Goal: Task Accomplishment & Management: Complete application form

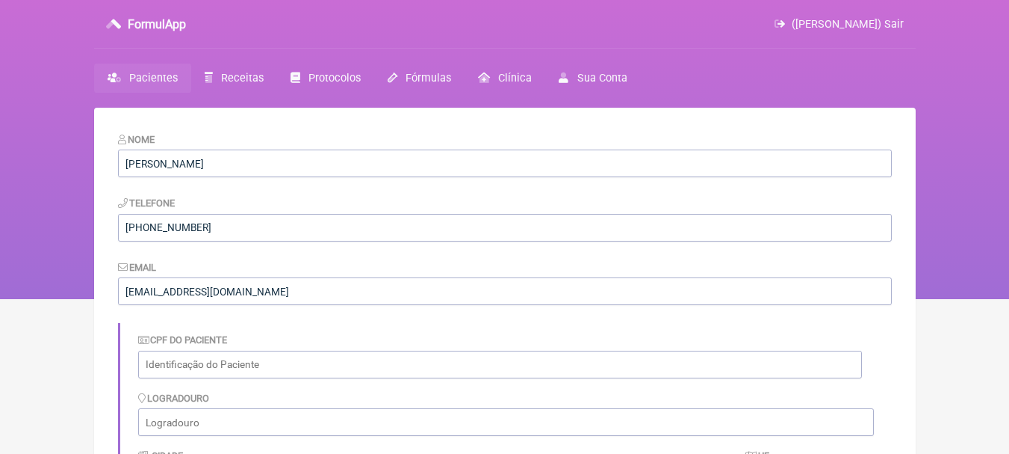
click at [150, 81] on span "Pacientes" at bounding box center [153, 78] width 49 height 13
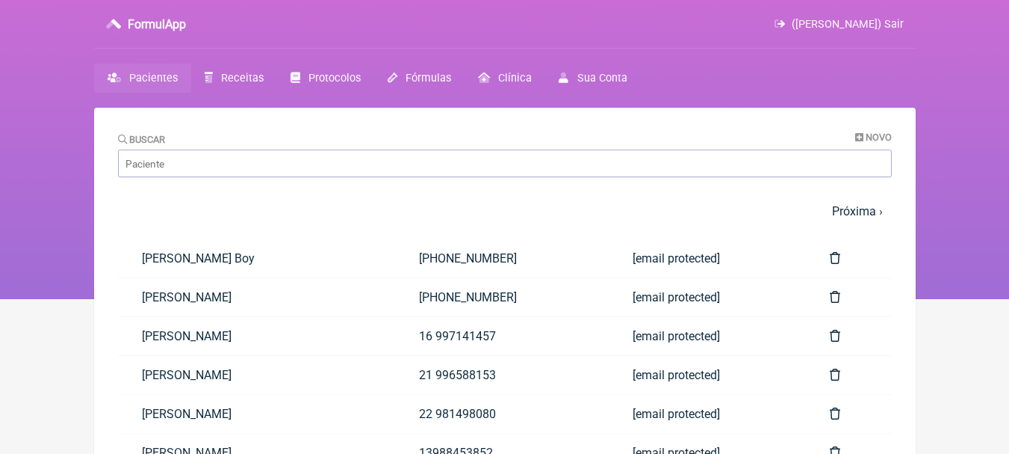
click at [211, 148] on div "Buscar Novo" at bounding box center [505, 154] width 774 height 46
click at [210, 158] on input "Buscar" at bounding box center [505, 163] width 774 height 28
type input "lucimar"
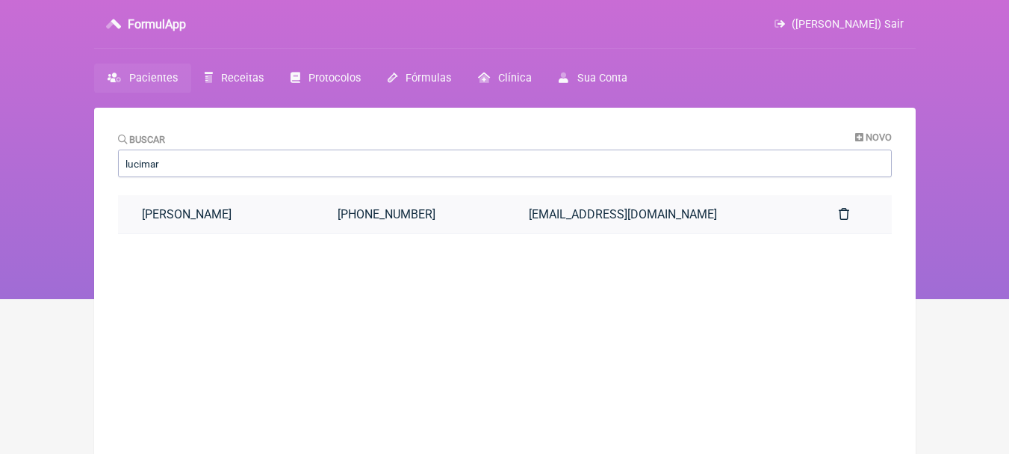
click at [315, 215] on link "[PERSON_NAME]" at bounding box center [216, 214] width 197 height 38
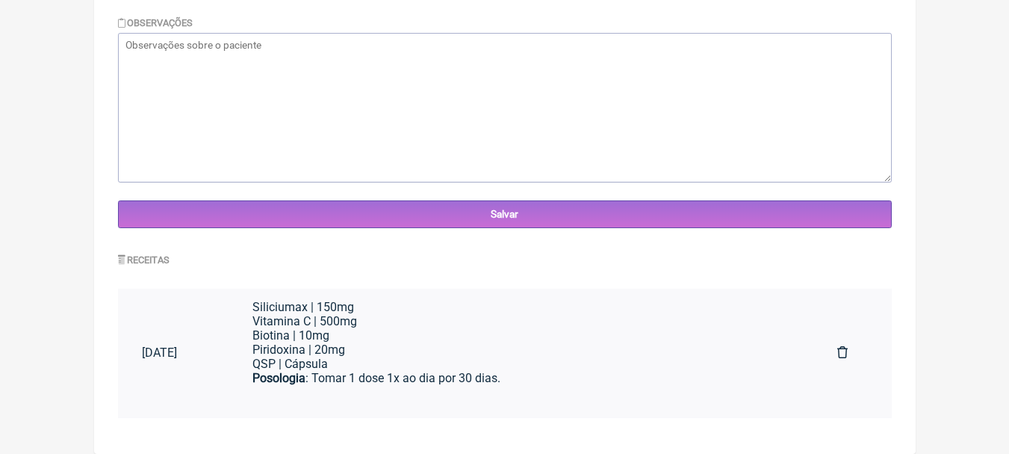
scroll to position [364, 0]
click at [544, 347] on div "Piridoxina | 20mg QSP | Cápsula" at bounding box center [521, 350] width 537 height 28
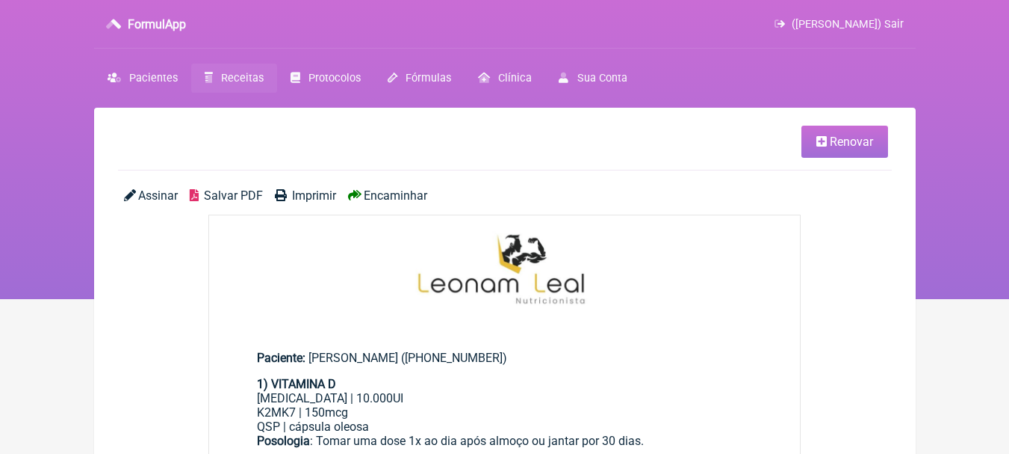
click at [847, 136] on span "Renovar" at bounding box center [851, 141] width 43 height 14
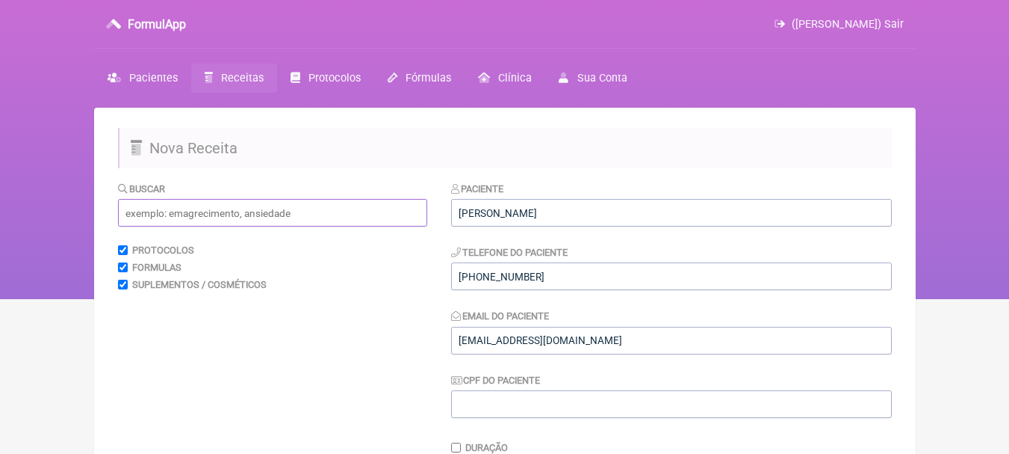
click at [273, 217] on input "text" at bounding box center [272, 213] width 309 height 28
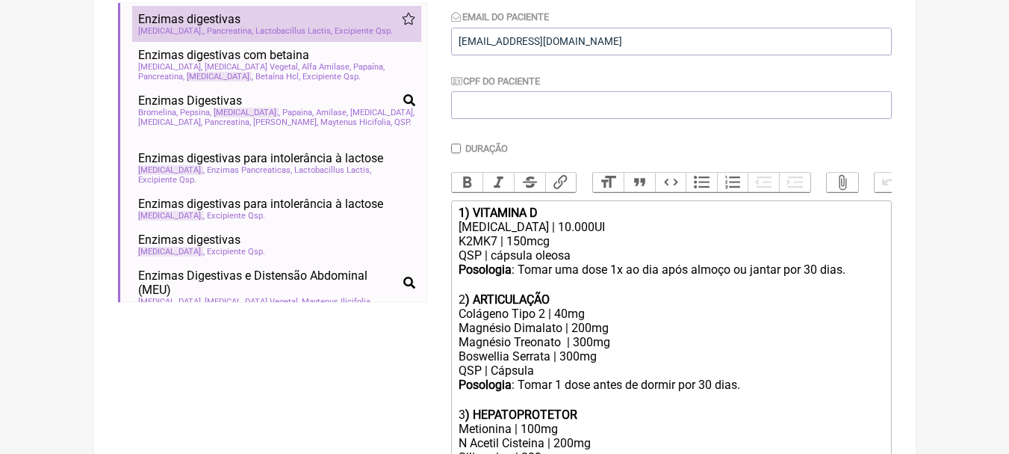
scroll to position [75, 0]
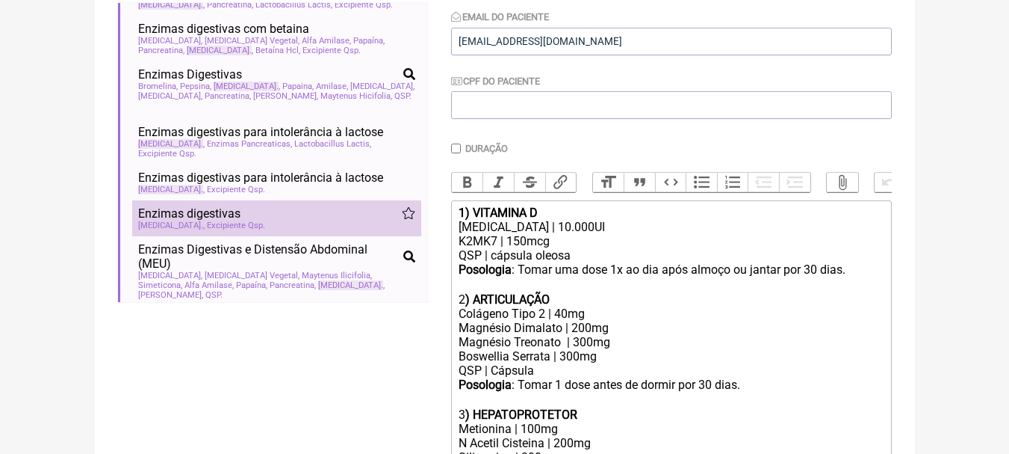
type input "lactase"
click at [327, 208] on div "Enzimas digestivas" at bounding box center [276, 213] width 277 height 14
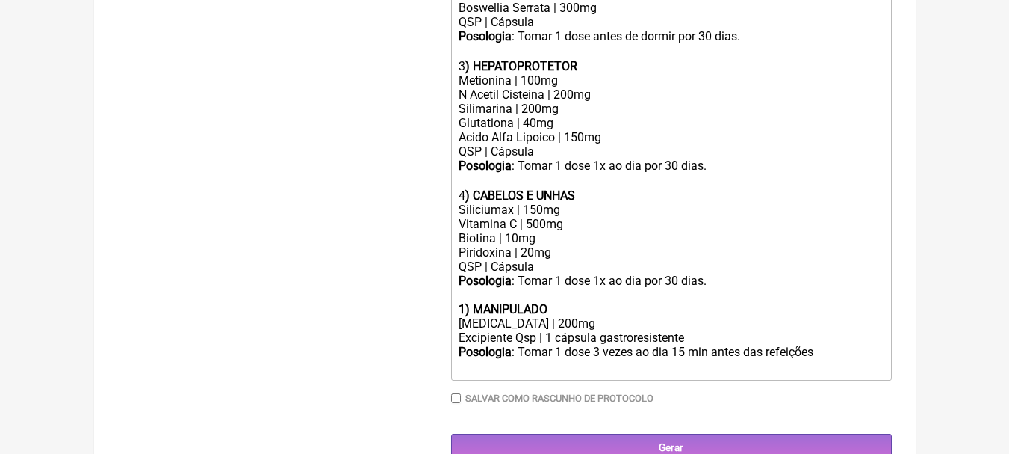
scroll to position [672, 0]
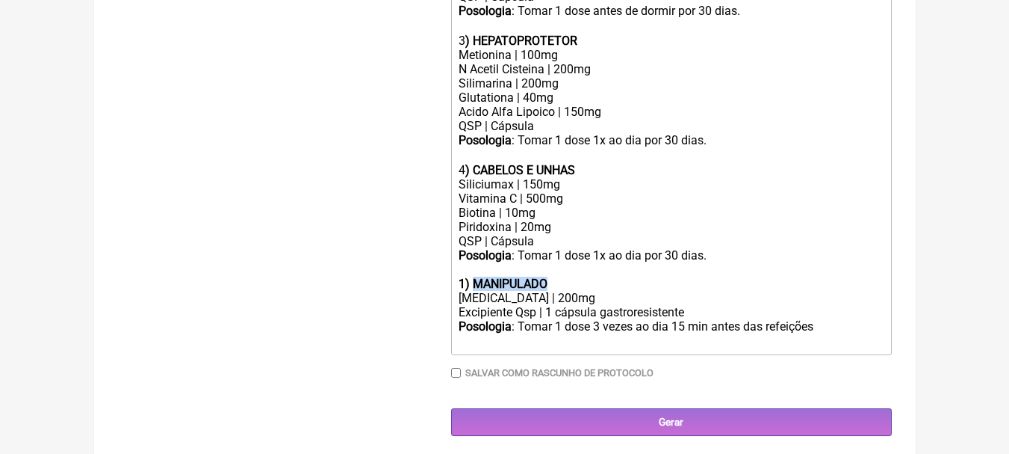
drag, startPoint x: 573, startPoint y: 290, endPoint x: 477, endPoint y: 297, distance: 95.9
click at [477, 291] on div "1) MANIPULADO" at bounding box center [671, 283] width 424 height 14
click at [465, 291] on strong "1) LACTASE" at bounding box center [511, 283] width 105 height 14
click at [587, 291] on div "5 ) LACTASE" at bounding box center [671, 283] width 424 height 14
click at [625, 318] on div "Excipiente Qsp | 1 cápsula gastroresistente" at bounding box center [671, 312] width 424 height 14
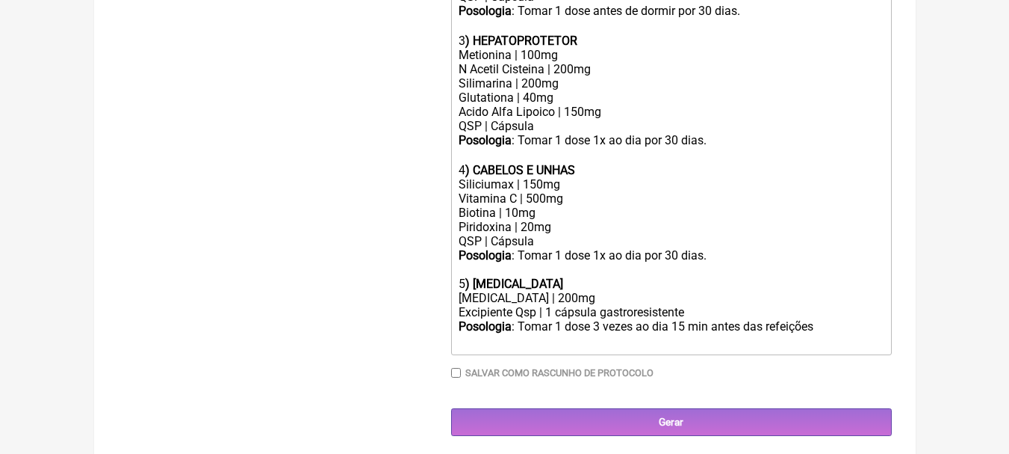
click at [539, 319] on div "Excipiente Qsp | 1 cápsula gastroresistente" at bounding box center [671, 312] width 424 height 14
drag, startPoint x: 519, startPoint y: 321, endPoint x: 425, endPoint y: 323, distance: 93.4
click at [691, 319] on div "QSP | 1 cápsula gastroresistente" at bounding box center [671, 312] width 424 height 14
click at [643, 319] on div "QSP | 1 cápsula gastroresistente" at bounding box center [671, 312] width 424 height 14
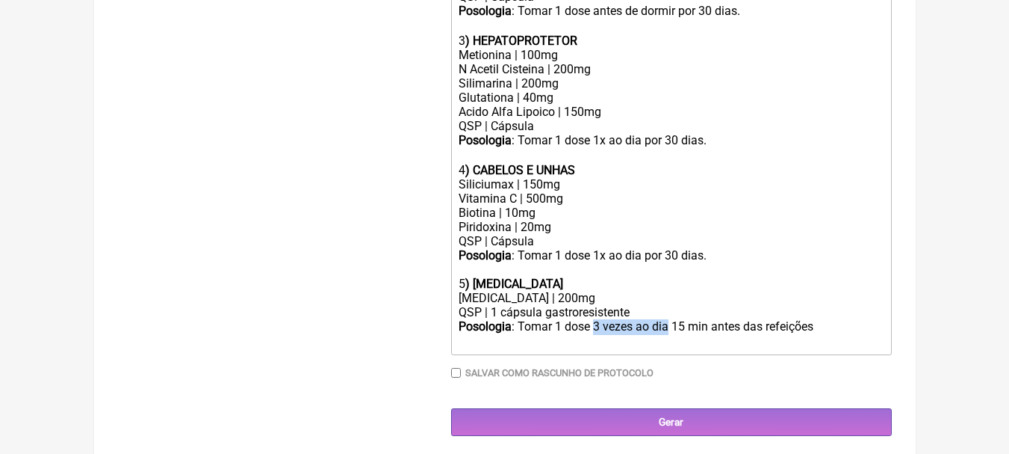
drag, startPoint x: 594, startPoint y: 336, endPoint x: 669, endPoint y: 336, distance: 74.7
click at [669, 336] on div "Posologia : Tomar 1 dose 3 vezes ao dia 15 min antes das refeições ㅤ" at bounding box center [671, 334] width 424 height 30
click at [761, 335] on div "Posologia : Tomar 1 dose 15 min antes das refeições ㅤ" at bounding box center [671, 334] width 424 height 30
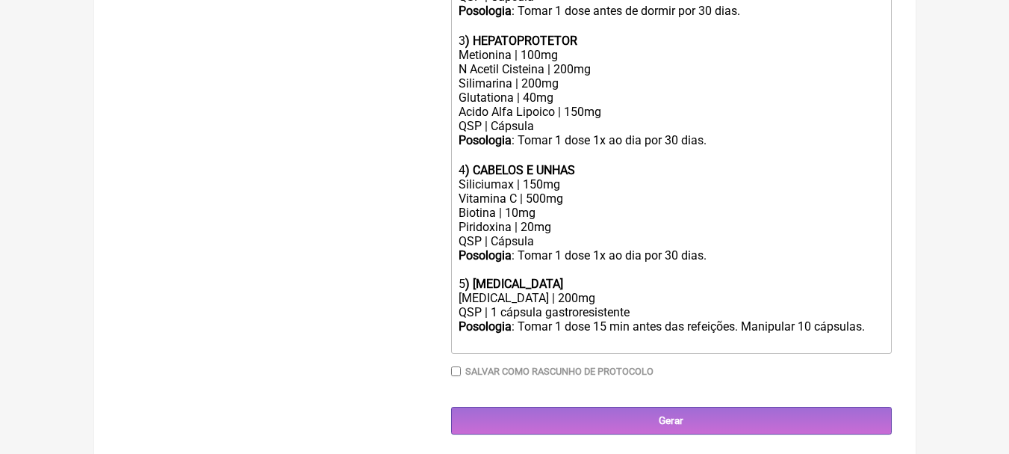
type trix-editor "<div><strong>1) VITAMINA D</strong></div><div>Colecalciferol | 10.000UI</div><d…"
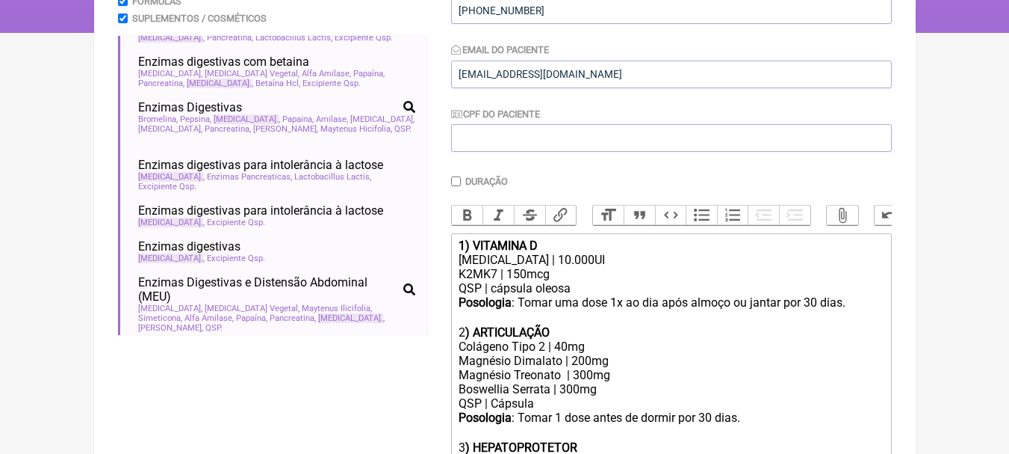
scroll to position [75, 0]
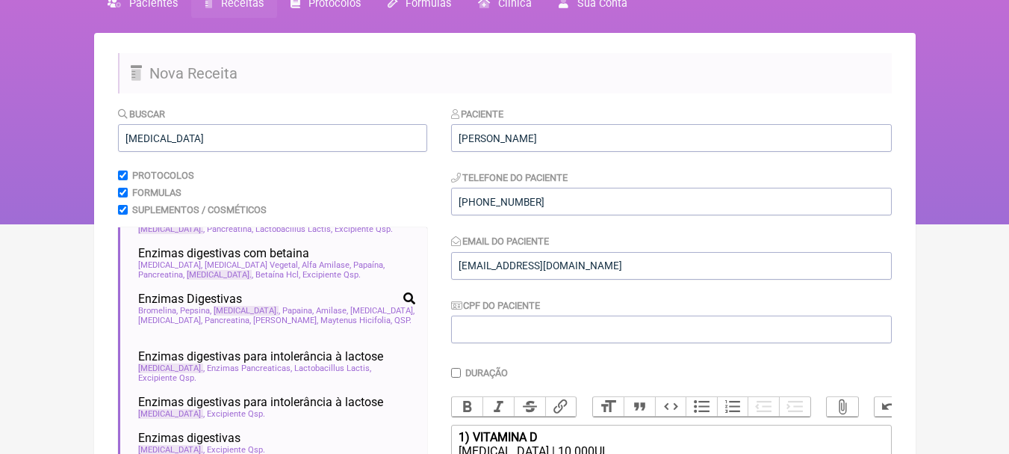
click at [230, 118] on div "Buscar lactase" at bounding box center [272, 129] width 309 height 46
drag, startPoint x: 232, startPoint y: 133, endPoint x: 47, endPoint y: 140, distance: 185.4
click at [47, 140] on div "FormulApp (Leonam Leal) Sair Pacientes Receitas Protocolos Fórmulas Clínica Sua…" at bounding box center [504, 74] width 1009 height 299
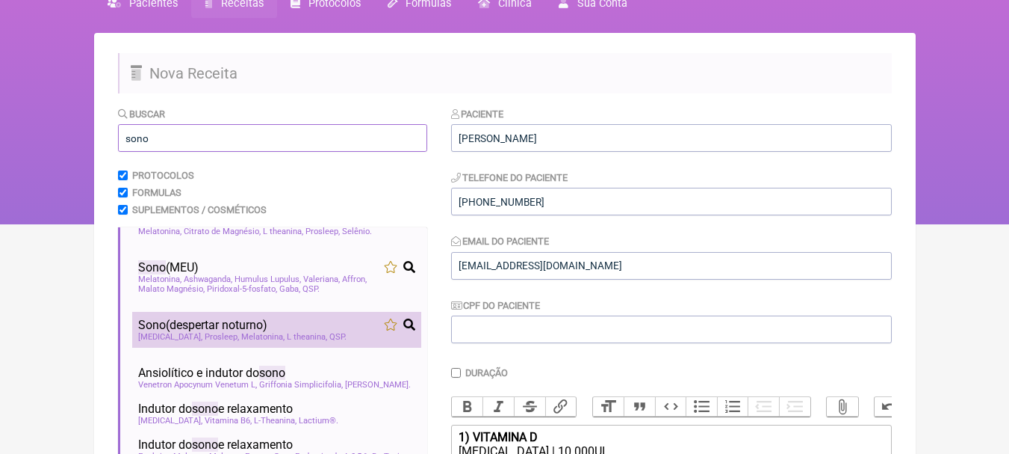
scroll to position [0, 0]
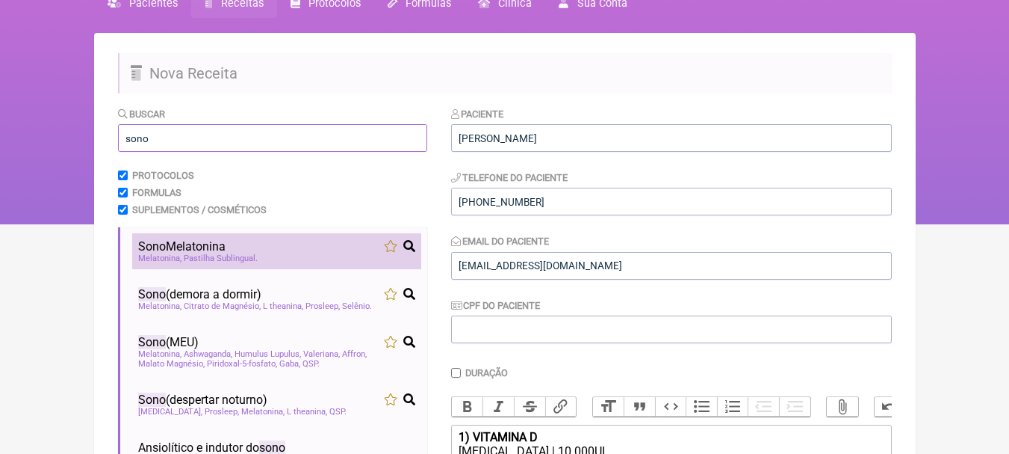
type input "sono"
click at [335, 252] on div "Sono Melatonina" at bounding box center [276, 246] width 277 height 14
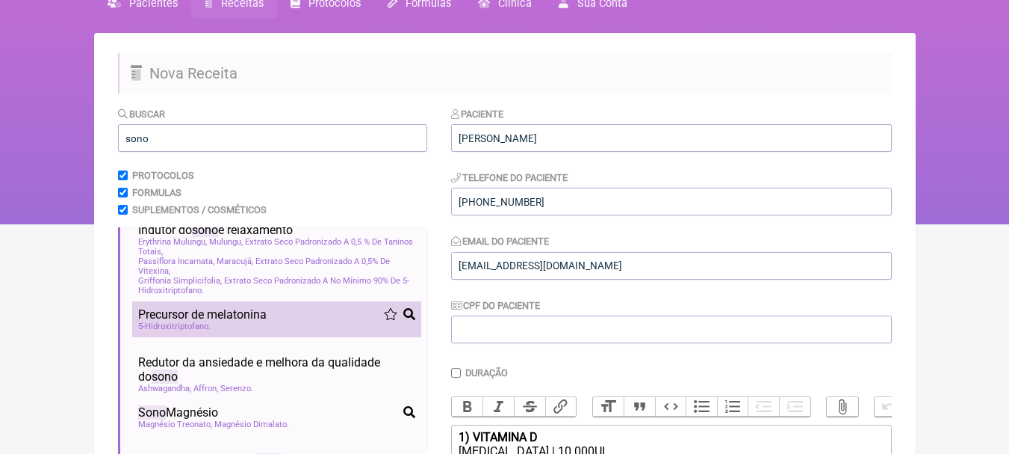
scroll to position [448, 0]
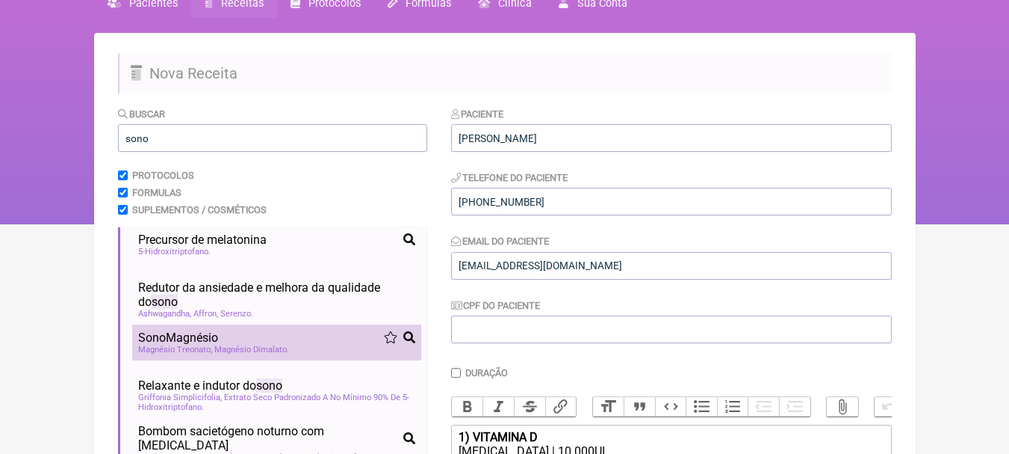
click at [329, 355] on li "Sono Magnésio Magnésio Treonato Magnésio Dimalato" at bounding box center [276, 342] width 289 height 36
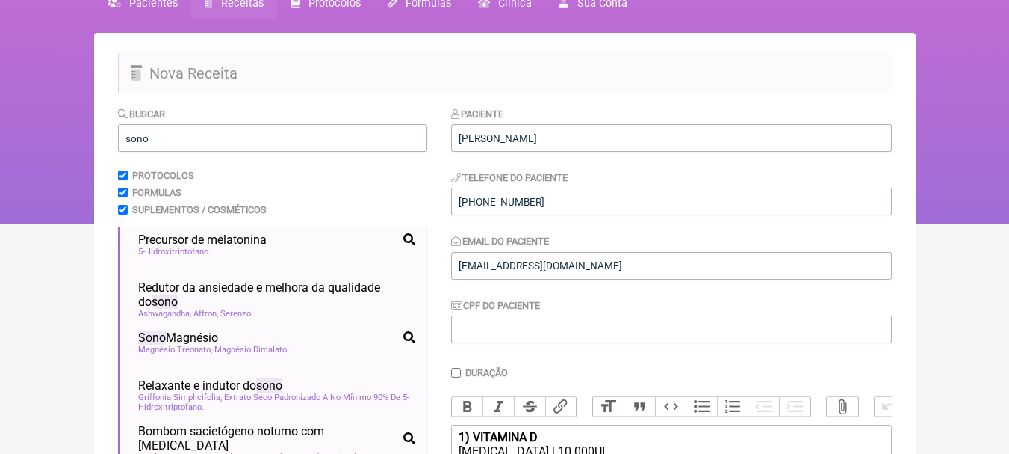
click at [945, 222] on nav "FormulApp (Leonam Leal) Sair Pacientes Receitas Protocolos Fórmulas Clínica Sua…" at bounding box center [504, 74] width 1009 height 299
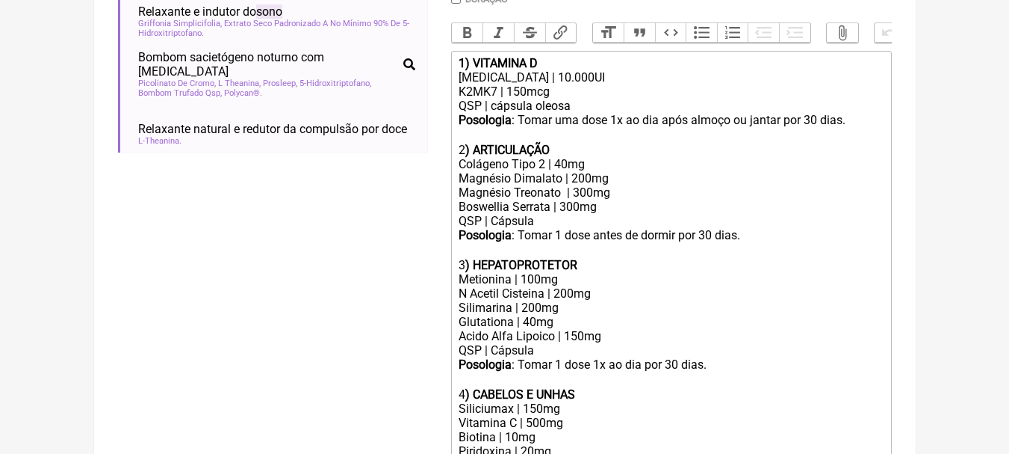
click at [616, 210] on div "Magnésio Dimalato | 200mg Magnésio Treonato | 300mg Boswellia Serrata | 300mg" at bounding box center [671, 192] width 424 height 43
click at [615, 214] on div "Magnésio Dimalato | 200mg Magnésio Treonato | 300mg Boswellia Serrata | 300mg" at bounding box center [671, 192] width 424 height 43
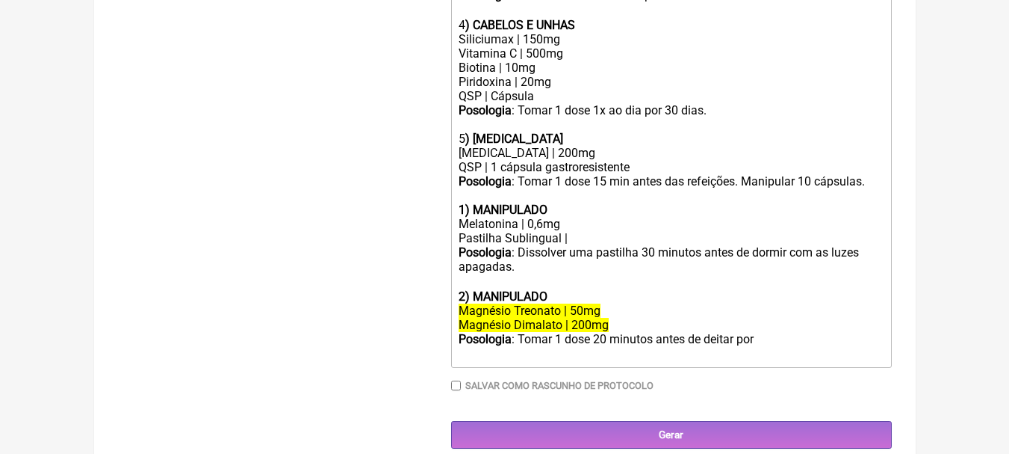
scroll to position [822, 0]
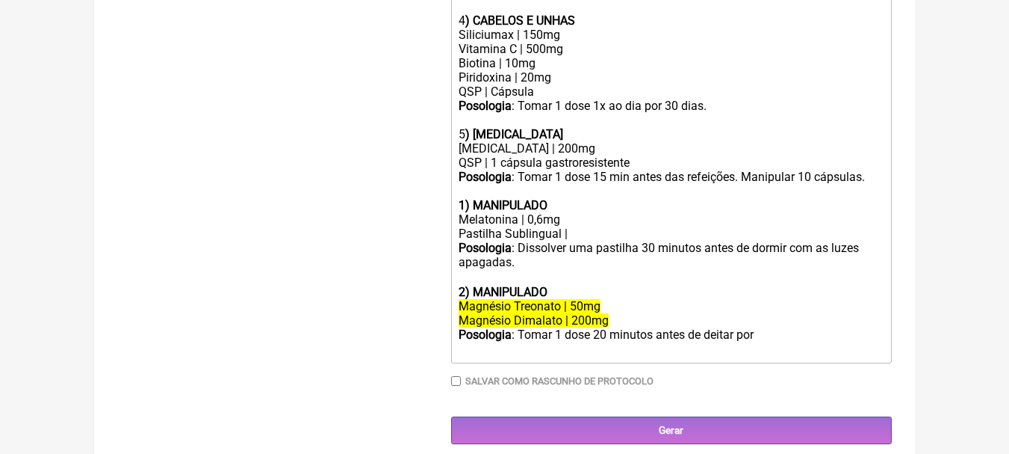
click at [466, 212] on strong "1) MANIPULADO" at bounding box center [503, 205] width 89 height 14
drag, startPoint x: 571, startPoint y: 211, endPoint x: 476, endPoint y: 216, distance: 95.0
click at [476, 212] on div "6 ) MANIPULADO" at bounding box center [671, 205] width 424 height 14
click at [540, 225] on div "Melatonina | 0,6mg" at bounding box center [671, 219] width 424 height 14
drag, startPoint x: 560, startPoint y: 245, endPoint x: 396, endPoint y: 243, distance: 163.6
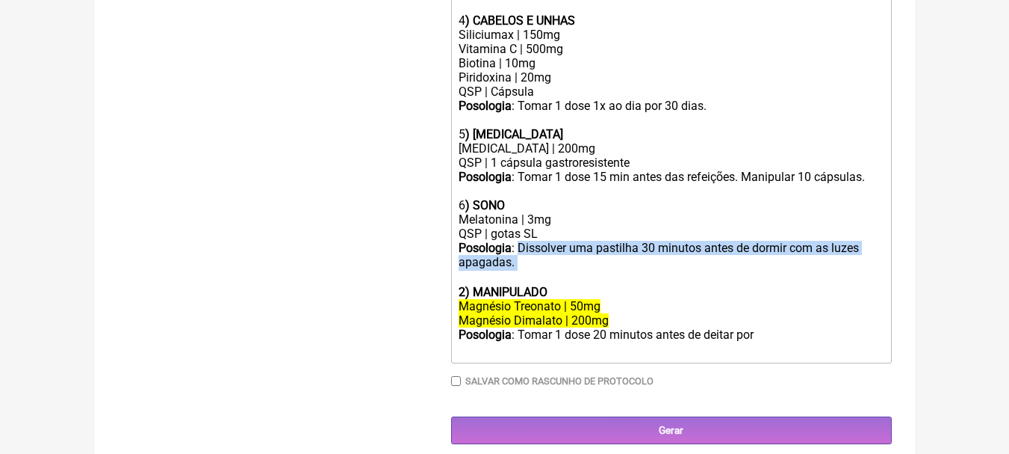
drag, startPoint x: 520, startPoint y: 258, endPoint x: 525, endPoint y: 274, distance: 17.2
click at [525, 274] on div "Posologia : Dissolver uma pastilha 30 minutos antes de dormir com as luzes apag…" at bounding box center [671, 263] width 424 height 44
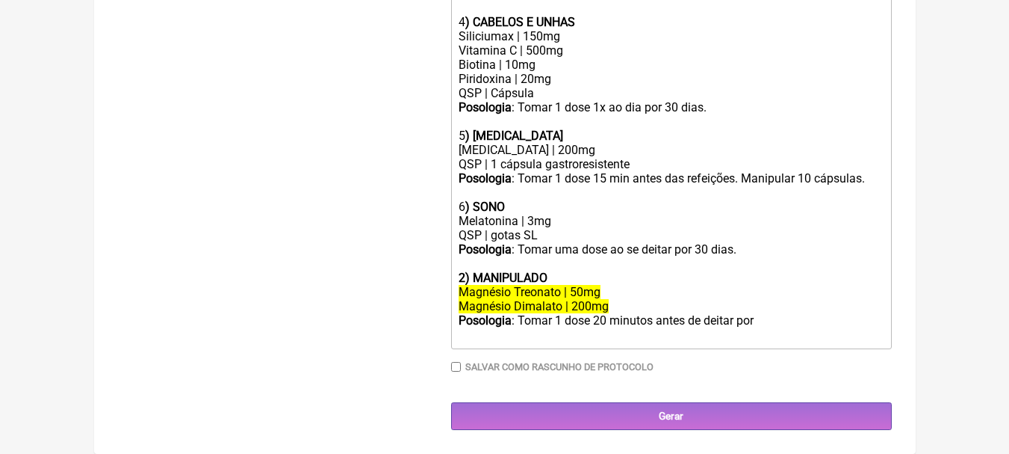
click at [651, 285] on div "2) MANIPULADO" at bounding box center [671, 277] width 424 height 14
drag, startPoint x: 566, startPoint y: 282, endPoint x: 477, endPoint y: 288, distance: 89.1
click at [477, 285] on div "2) MANIPULADO" at bounding box center [671, 277] width 424 height 14
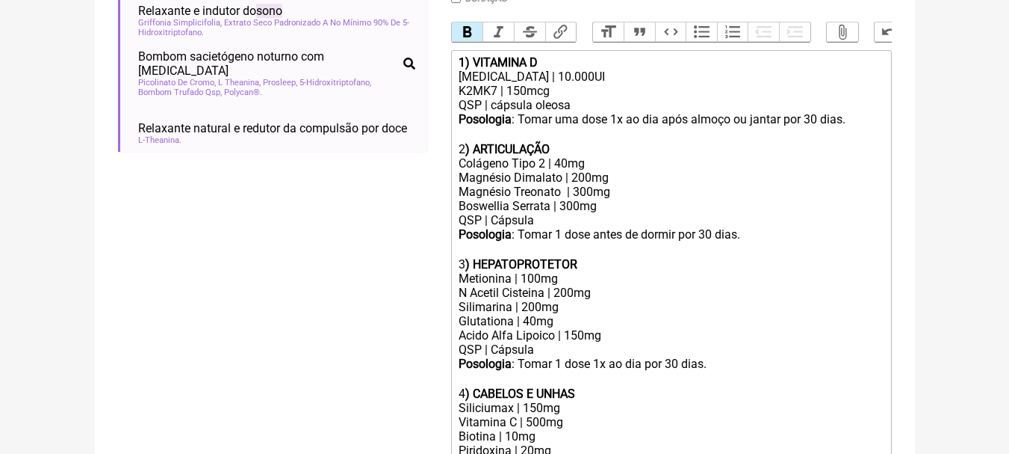
scroll to position [448, 0]
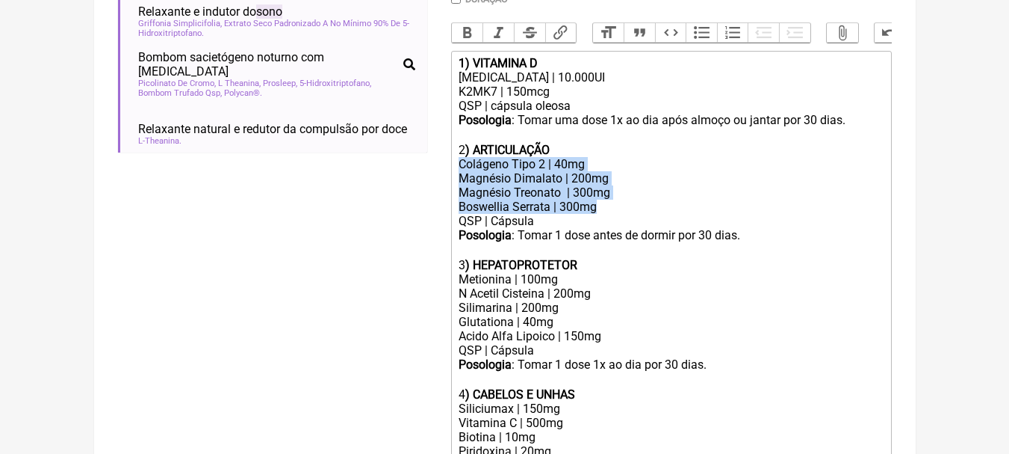
drag, startPoint x: 459, startPoint y: 172, endPoint x: 618, endPoint y: 214, distance: 164.6
click at [618, 214] on trix-editor "1) VITAMINA D Colecalciferol | 10.000UI K2MK7 | 150mcg QSP | cápsula oleosa Pos…" at bounding box center [671, 386] width 441 height 670
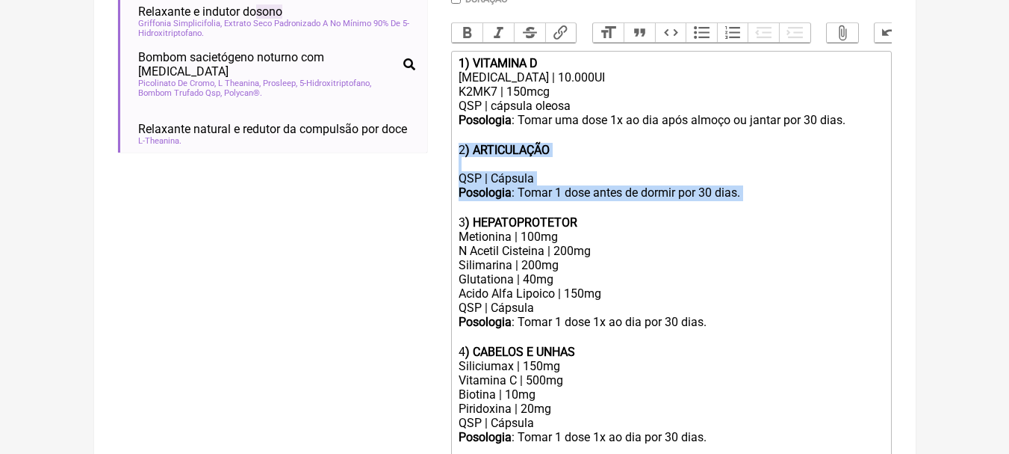
drag, startPoint x: 752, startPoint y: 202, endPoint x: 422, endPoint y: 155, distance: 333.6
click at [422, 155] on form "Buscar sono Protocolos Formulas Suplementos / Cosméticos Sono Melatonina Melato…" at bounding box center [505, 246] width 774 height 1027
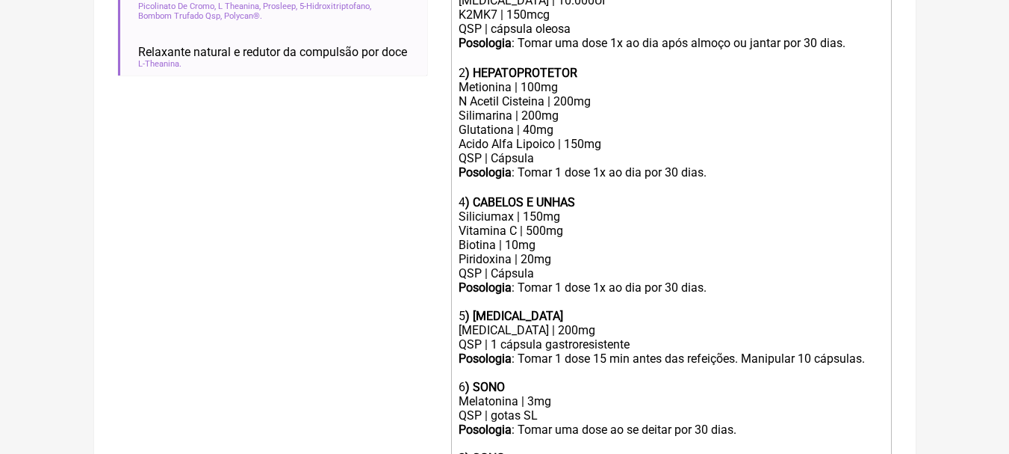
scroll to position [598, 0]
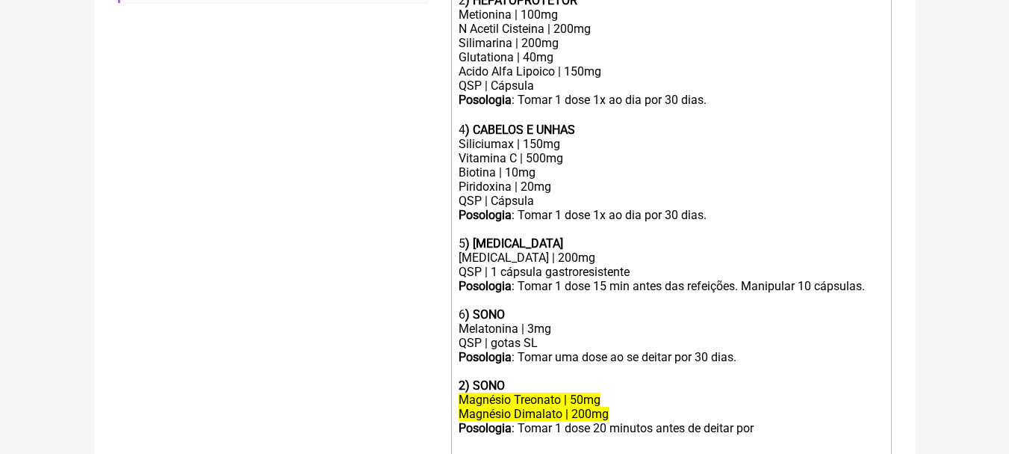
click at [464, 137] on div "4 ) CABELOS E UNHAS" at bounding box center [671, 130] width 424 height 14
click at [464, 250] on div "5 ) LACTASE" at bounding box center [671, 243] width 424 height 14
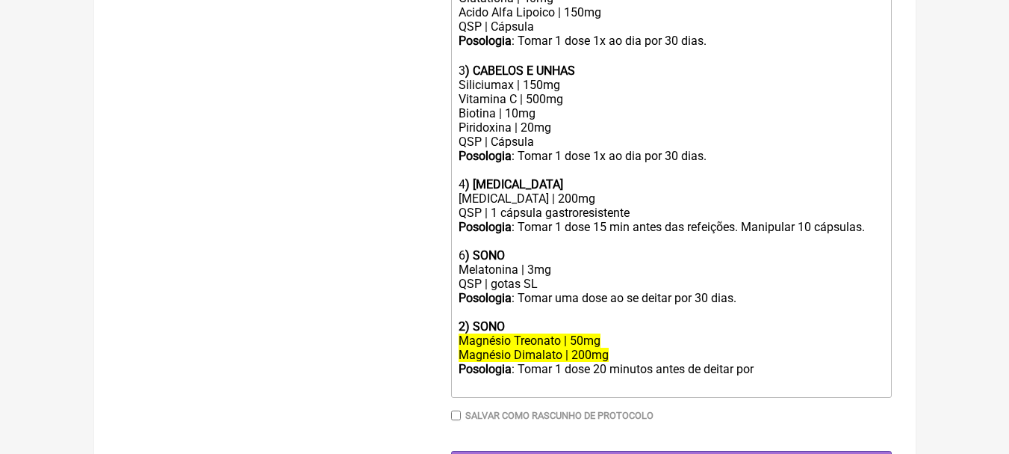
scroll to position [717, 0]
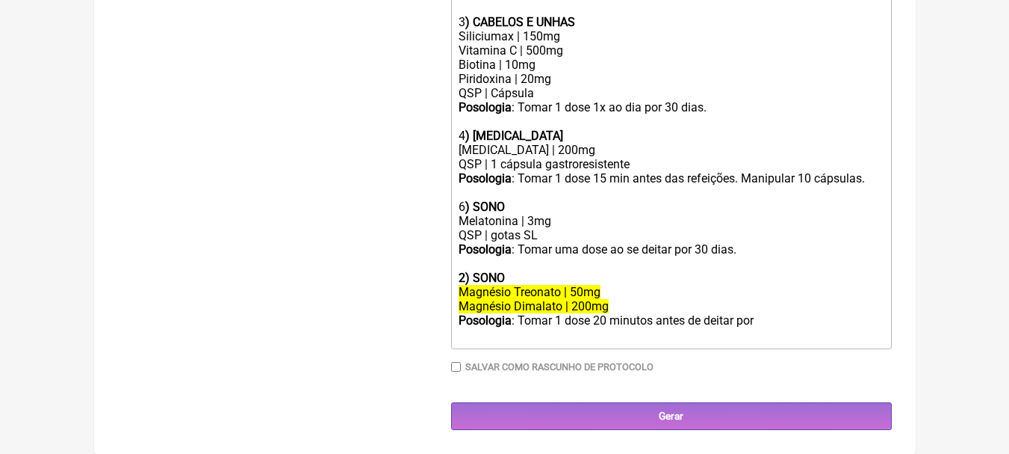
click at [465, 204] on strong ") SONO" at bounding box center [485, 206] width 40 height 14
click at [464, 276] on strong "2) SONO" at bounding box center [482, 277] width 46 height 14
click at [598, 276] on div "5.1 ) SONO" at bounding box center [671, 277] width 424 height 14
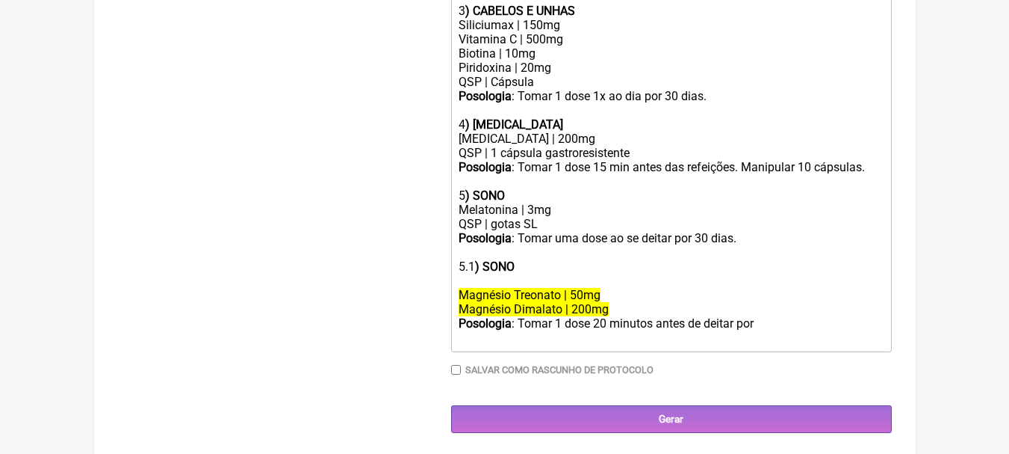
paste trix-editor "Colágeno Tipo 2 | 40mg</div><div>Magnésio Dimalato | 200mg<br>Magnésio Treonato…"
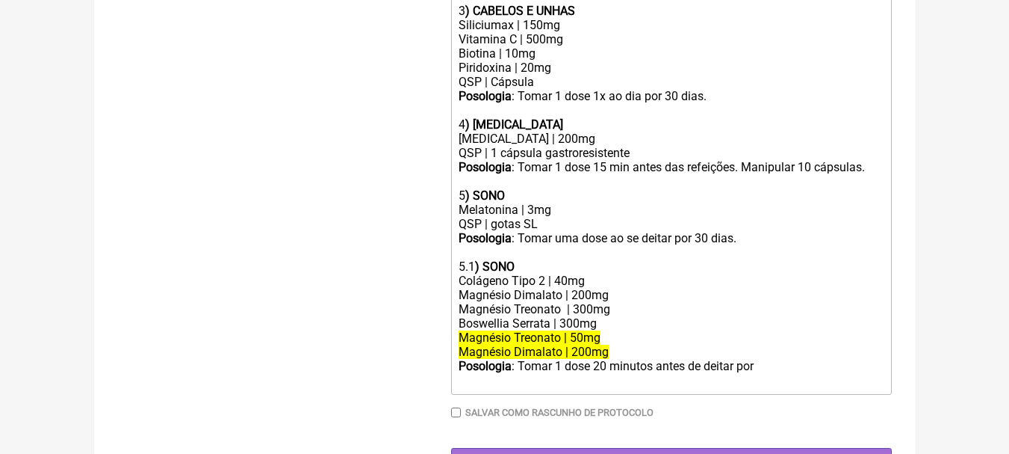
click at [600, 287] on div "5.1 ) SONO Colágeno Tipo 2 | 40mg" at bounding box center [671, 273] width 424 height 28
click at [610, 303] on div "Magnésio Dimalato | 200mg Magnésio Treonato | 300mg Boswellia Serrata | 300mg" at bounding box center [671, 309] width 424 height 43
click at [610, 311] on div "Magnésio Dimalato | 200mg Magnésio Treonato | 300mg Boswellia Serrata | 300mg" at bounding box center [671, 309] width 424 height 43
click at [607, 330] on div "Magnésio Dimalato | 200mg Magnésio Treonato | 300mg Boswellia Serrata | 300mg" at bounding box center [671, 309] width 424 height 43
drag, startPoint x: 619, startPoint y: 360, endPoint x: 442, endPoint y: 346, distance: 178.4
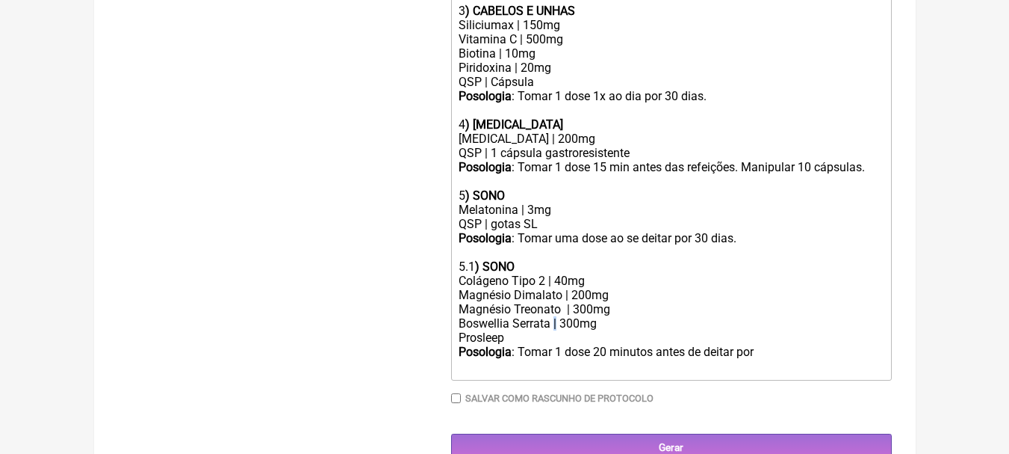
copy div "|"
paste trix-editor "|"
drag, startPoint x: 558, startPoint y: 93, endPoint x: 421, endPoint y: 92, distance: 136.7
copy div "QSP | Cápsula"
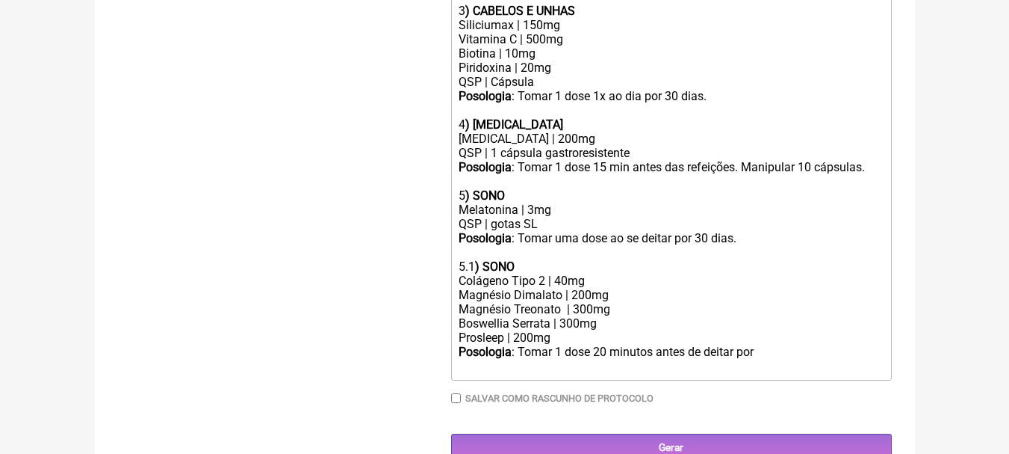
click at [595, 344] on div "Prosleep | 200mg" at bounding box center [671, 337] width 424 height 14
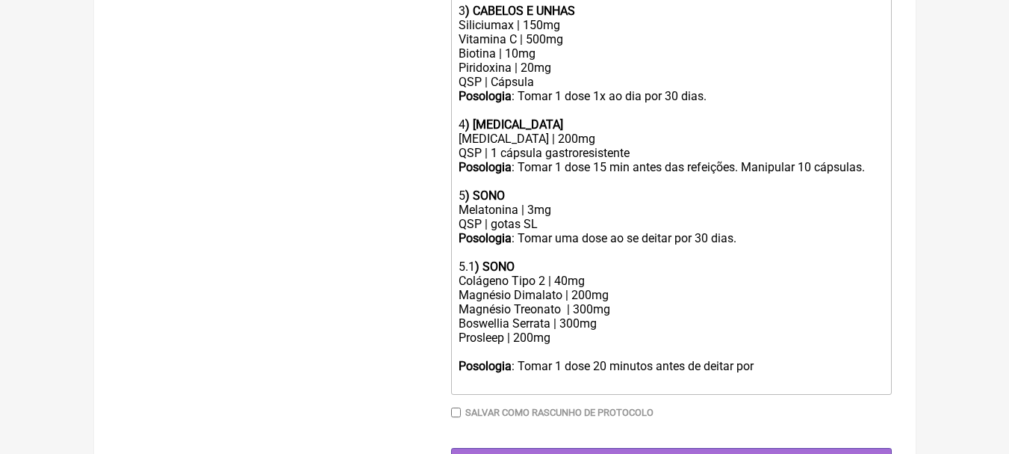
paste trix-editor "QSP | Cápsula"
click at [724, 259] on div "Posologia : Tomar uma dose ao se deitar por 30 dias." at bounding box center [671, 245] width 424 height 28
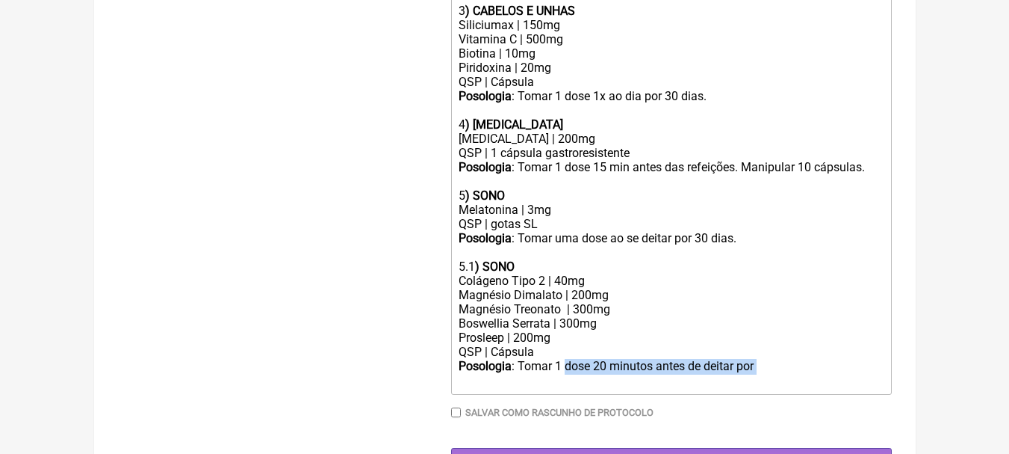
drag, startPoint x: 566, startPoint y: 379, endPoint x: 783, endPoint y: 378, distance: 217.4
click at [783, 378] on div "Posologia : Tomar 1 dose 20 minutos antes de deitar por ㅤ" at bounding box center [671, 374] width 424 height 30
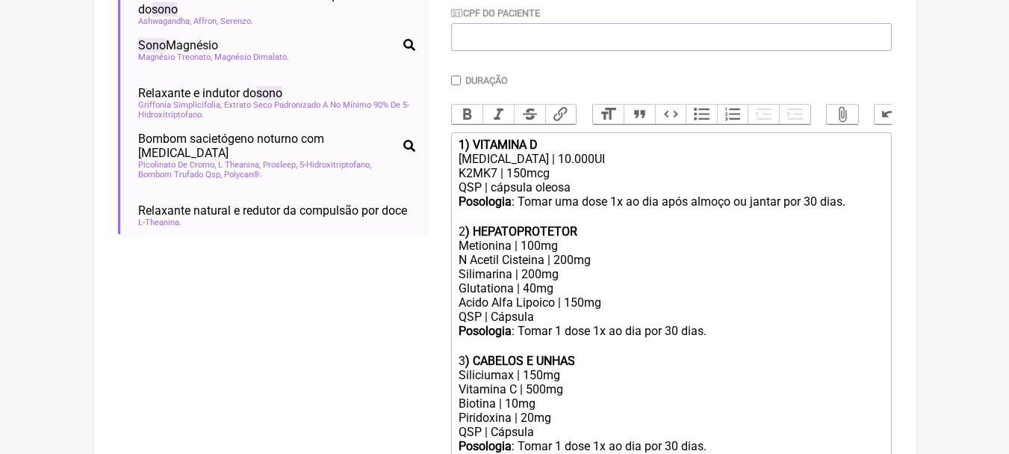
scroll to position [442, 0]
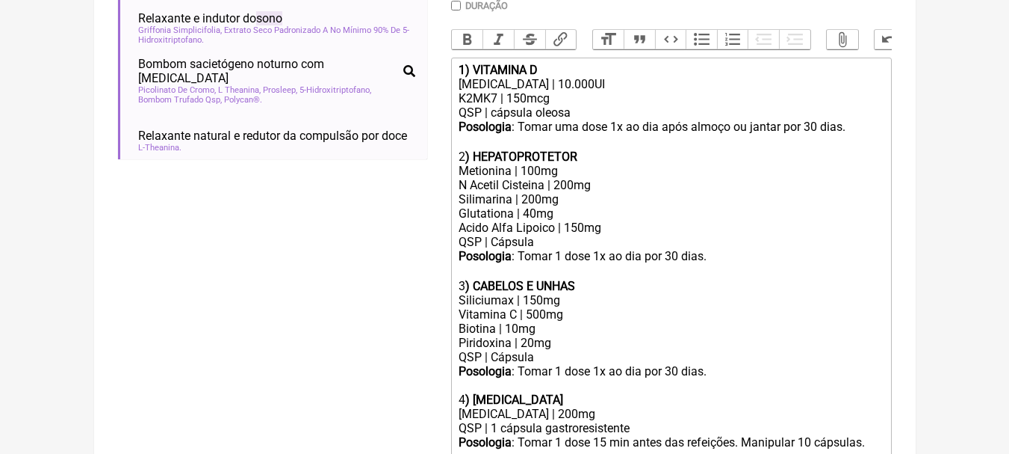
click at [665, 91] on div "[MEDICAL_DATA] | 10.000UI" at bounding box center [671, 84] width 424 height 14
click at [569, 77] on div "1) VITAMINA D" at bounding box center [671, 70] width 424 height 14
click at [859, 138] on div "Posologia : Tomar uma dose 1x ao dia após almoço ou jantar por 30 dias. ㅤ" at bounding box center [671, 135] width 424 height 30
click at [846, 134] on div "Posologia : Tomar uma dose 1x ao dia após almoço ou jantar por 30 dias. ㅤ" at bounding box center [671, 135] width 424 height 30
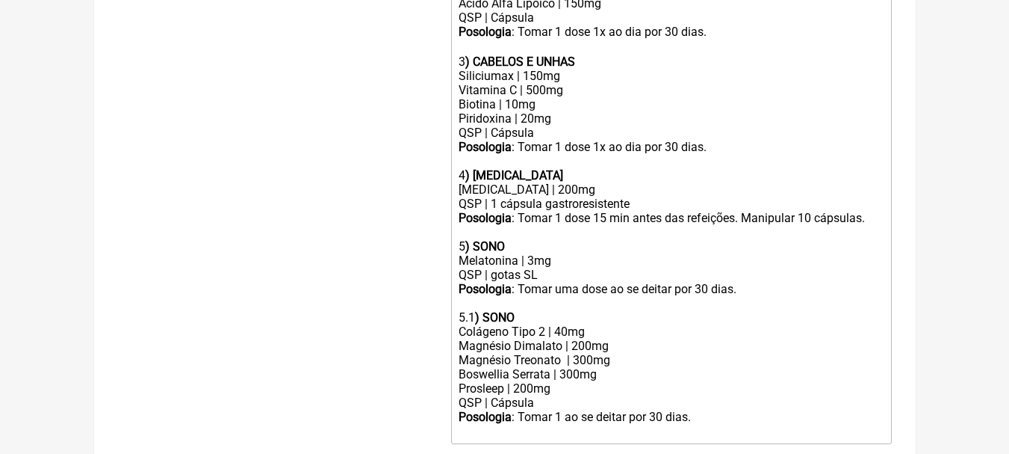
scroll to position [740, 0]
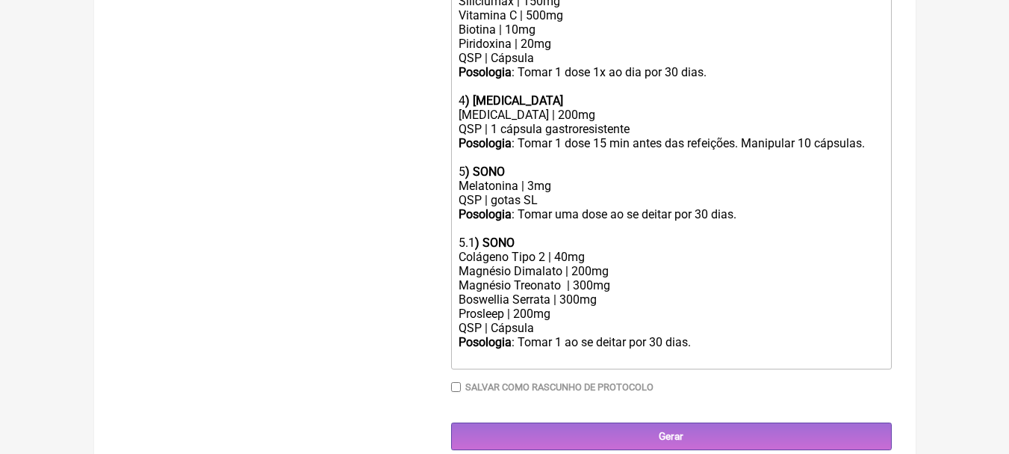
click at [613, 263] on div "5.1 ) SONO Colágeno Tipo 2 | 40mg" at bounding box center [671, 249] width 424 height 28
click at [628, 278] on div "Magnésio Dimalato | 200mg Magnésio Treonato | 300mg Boswellia Serrata | 300mg" at bounding box center [671, 285] width 424 height 43
click at [609, 306] on div "Magnésio Dimalato | 200mg Magnésio Treonato | 300mg Boswellia Serrata | 300mg" at bounding box center [671, 285] width 424 height 43
drag, startPoint x: 611, startPoint y: 312, endPoint x: 371, endPoint y: 309, distance: 239.8
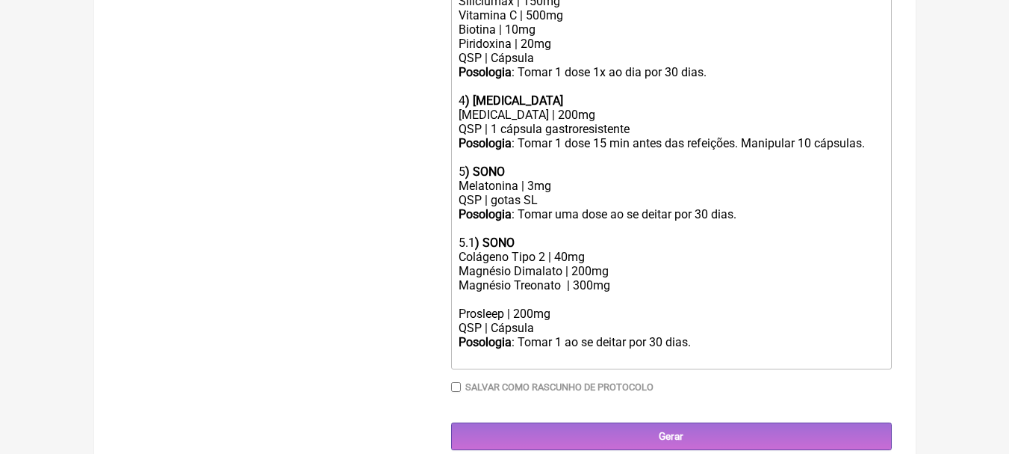
type trix-editor "<div><strong>1) VITAMINA D</strong></div><div>Colecalciferol | 10.000UI</div><d…"
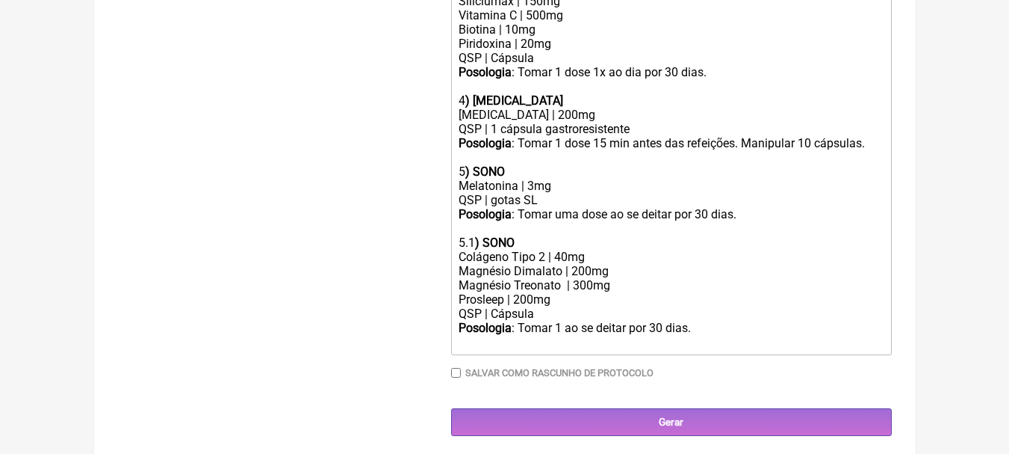
scroll to position [758, 0]
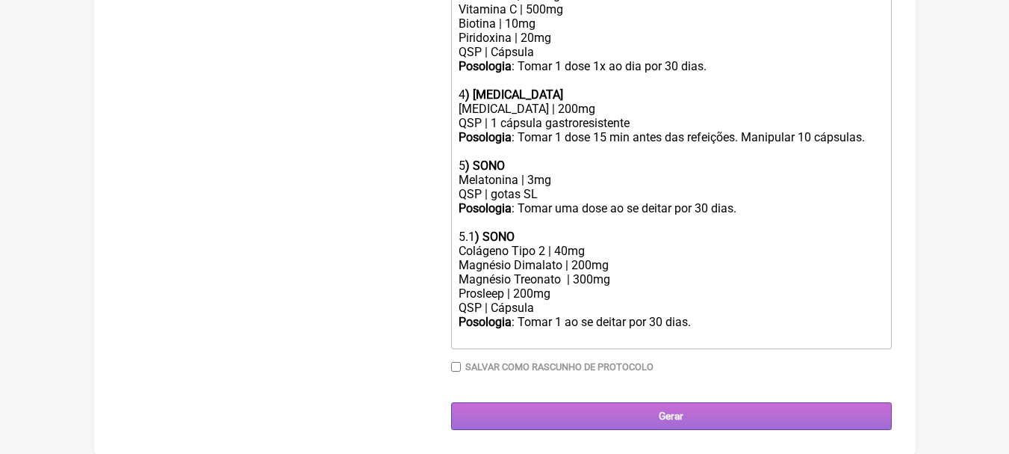
click at [641, 425] on input "Gerar" at bounding box center [671, 416] width 441 height 28
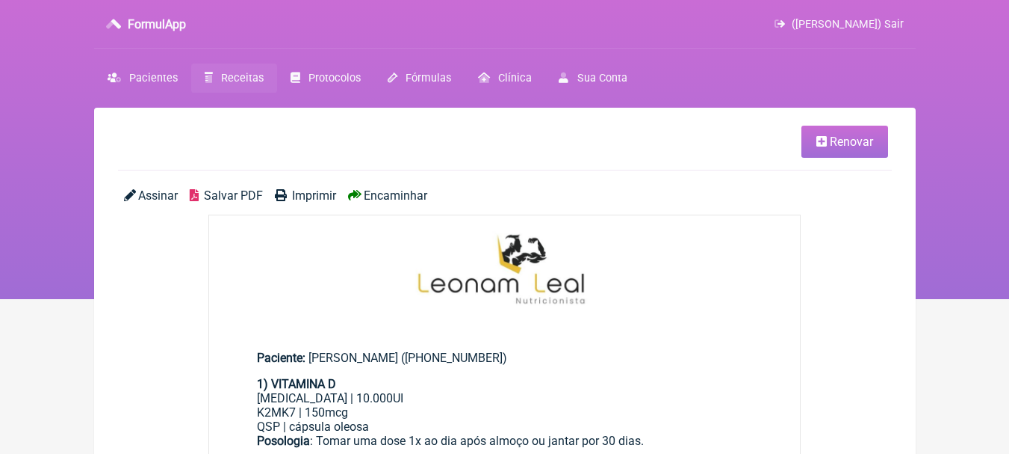
click at [225, 203] on div "Assinar Salvar PDF Imprimir Encaminhar" at bounding box center [505, 201] width 774 height 26
click at [235, 191] on span "Salvar PDF" at bounding box center [233, 195] width 59 height 14
click at [678, 164] on ul "Renovar" at bounding box center [505, 148] width 774 height 45
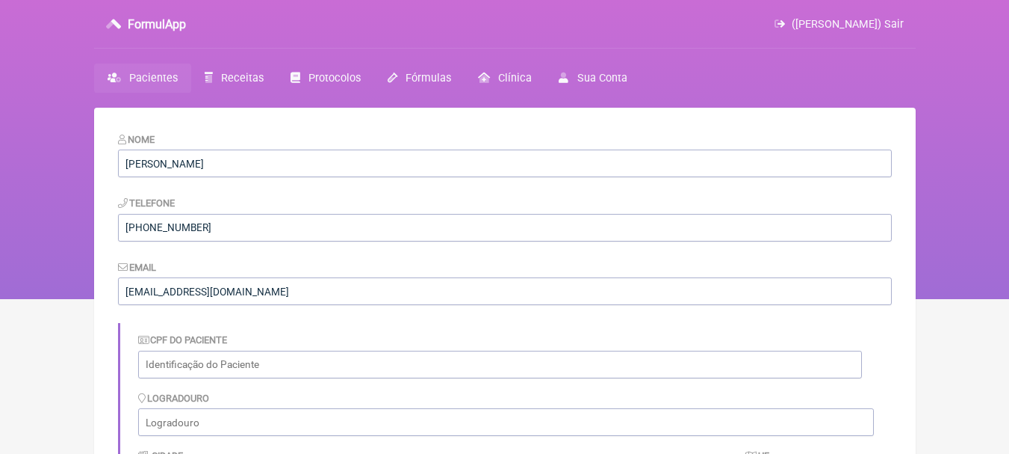
click at [154, 88] on link "Pacientes" at bounding box center [142, 78] width 97 height 29
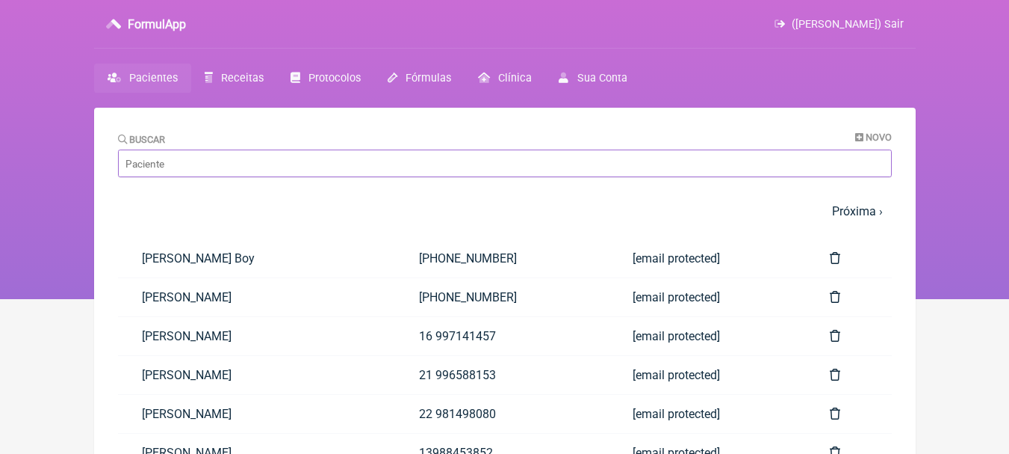
click at [252, 170] on input "Buscar" at bounding box center [505, 163] width 774 height 28
click at [873, 141] on span "Novo" at bounding box center [879, 136] width 26 height 11
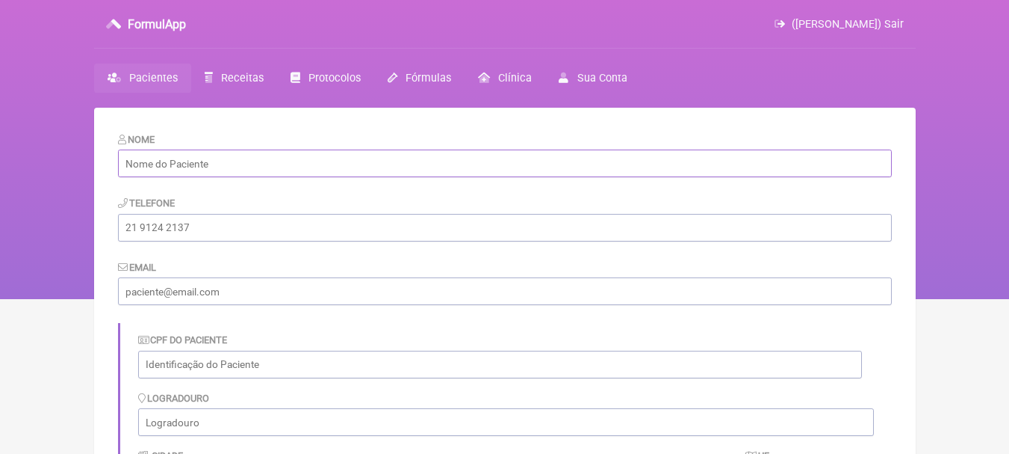
click at [241, 171] on input "text" at bounding box center [505, 163] width 774 height 28
paste input "[PERSON_NAME]"
type input "[PERSON_NAME]"
click at [376, 230] on input "tel" at bounding box center [505, 228] width 774 height 28
paste input "[PHONE_NUMBER]"
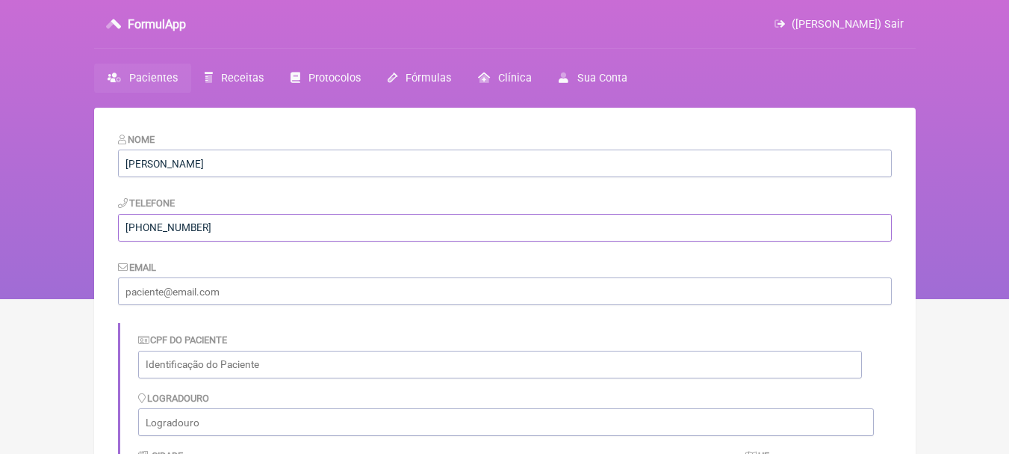
type input "[PHONE_NUMBER]"
click at [371, 287] on input "email" at bounding box center [505, 291] width 774 height 28
paste input "[EMAIL_ADDRESS][DOMAIN_NAME]"
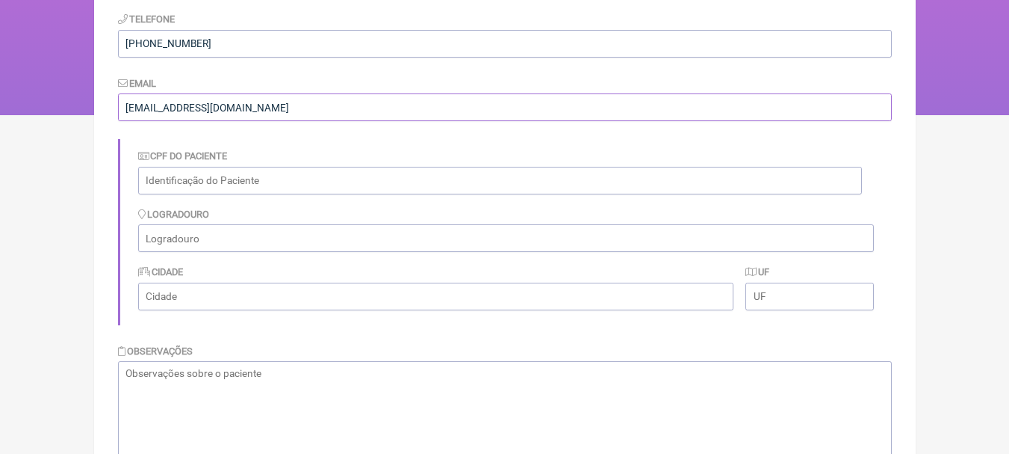
scroll to position [334, 0]
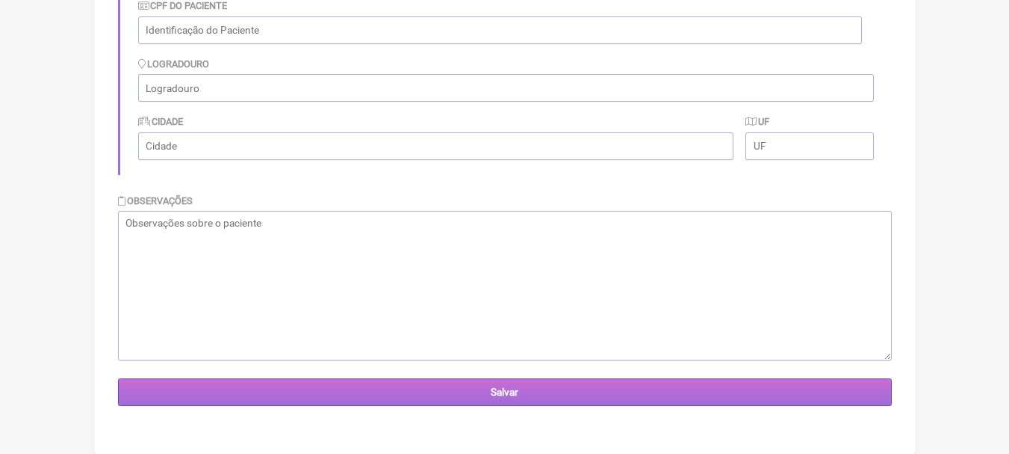
type input "[EMAIL_ADDRESS][DOMAIN_NAME]"
click at [632, 380] on input "Salvar" at bounding box center [505, 392] width 774 height 28
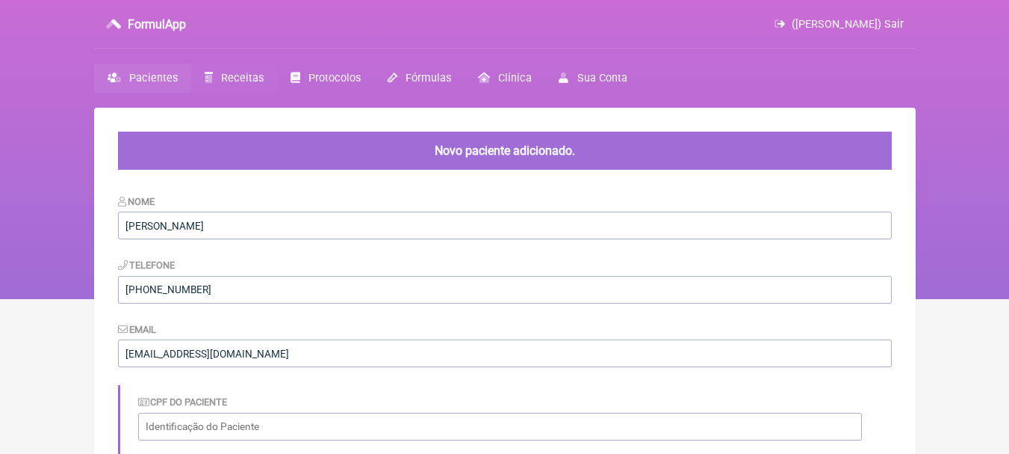
click at [235, 75] on span "Receitas" at bounding box center [242, 78] width 43 height 13
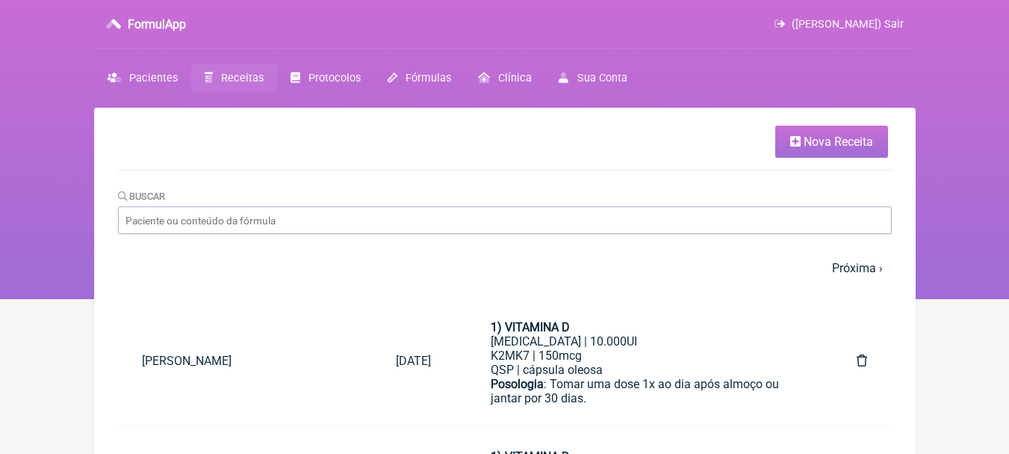
click at [844, 131] on link "Nova Receita" at bounding box center [832, 142] width 113 height 32
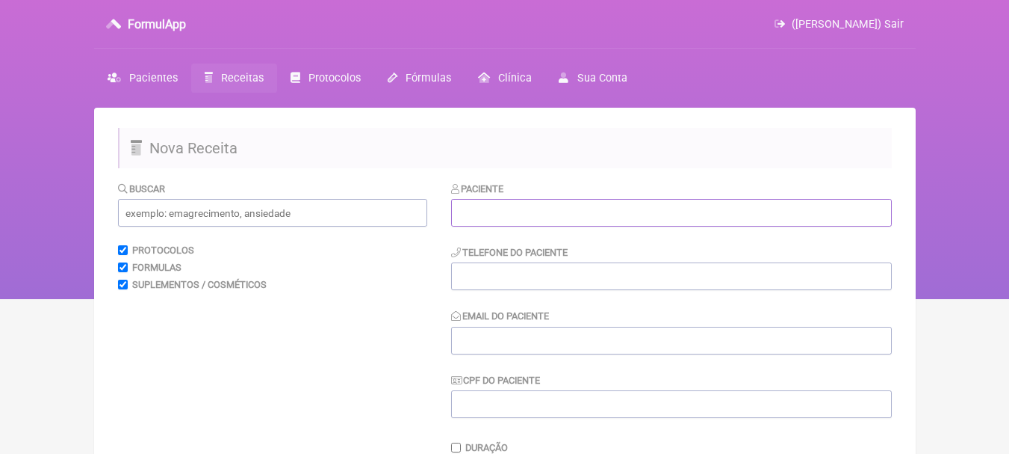
click at [552, 205] on input "text" at bounding box center [671, 213] width 441 height 28
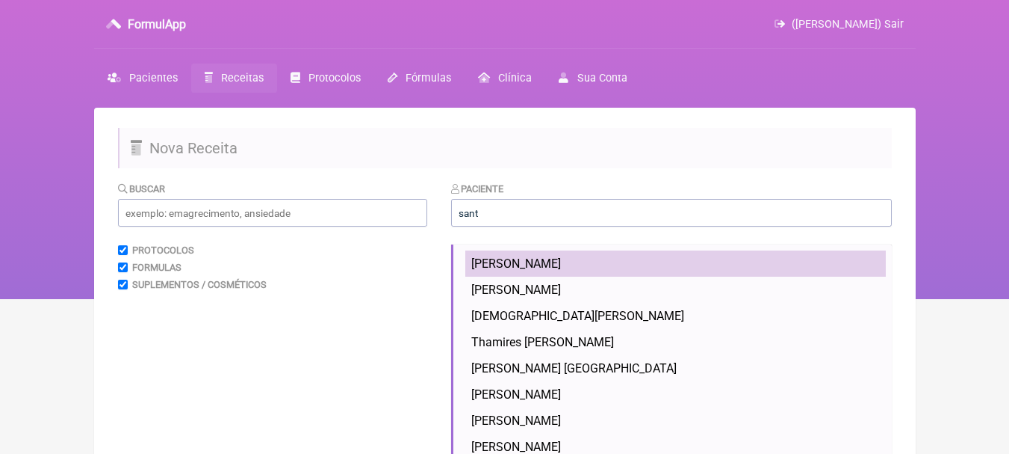
click at [561, 264] on span "Santiago Willian Gonçalves Alvares" at bounding box center [516, 263] width 90 height 14
type input "Santiago Willian Gonçalves Alvares"
type input "(22) 97404-8747"
type input "santiagowillian452@gmail.com"
